Goal: Transaction & Acquisition: Purchase product/service

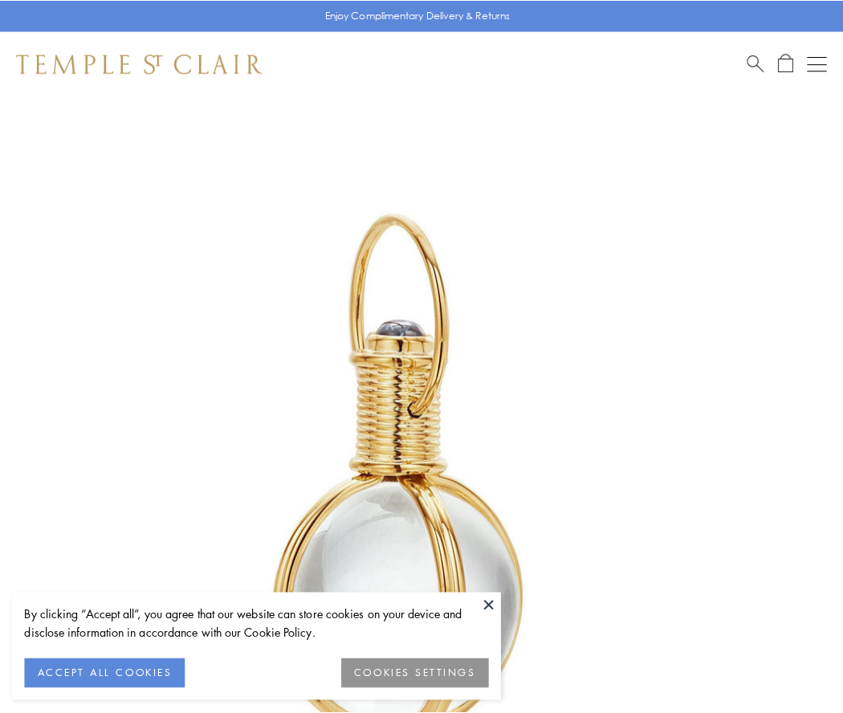
scroll to position [419, 0]
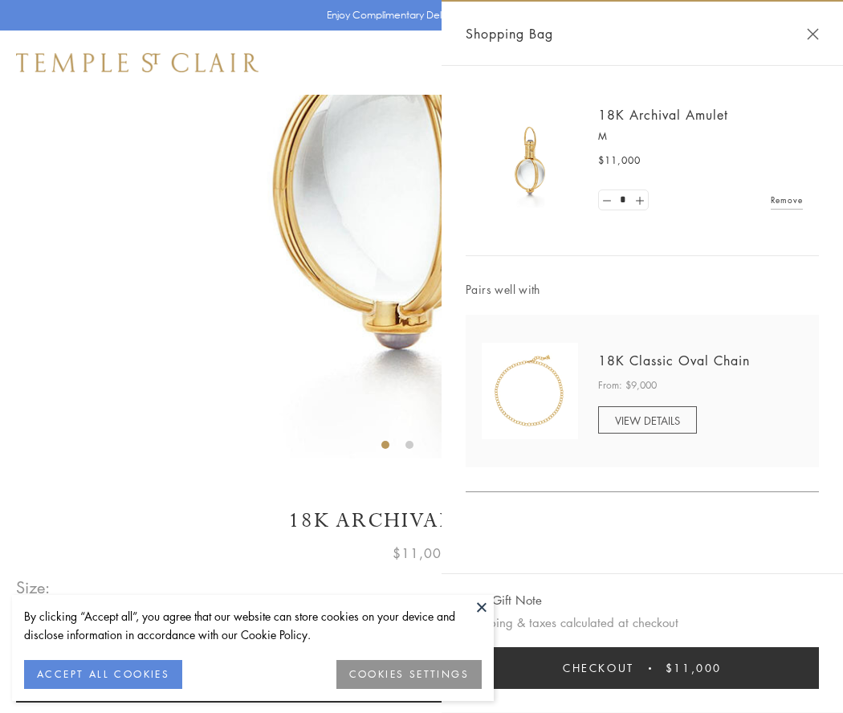
click at [642, 668] on button "Checkout $11,000" at bounding box center [641, 668] width 353 height 42
